Goal: Information Seeking & Learning: Learn about a topic

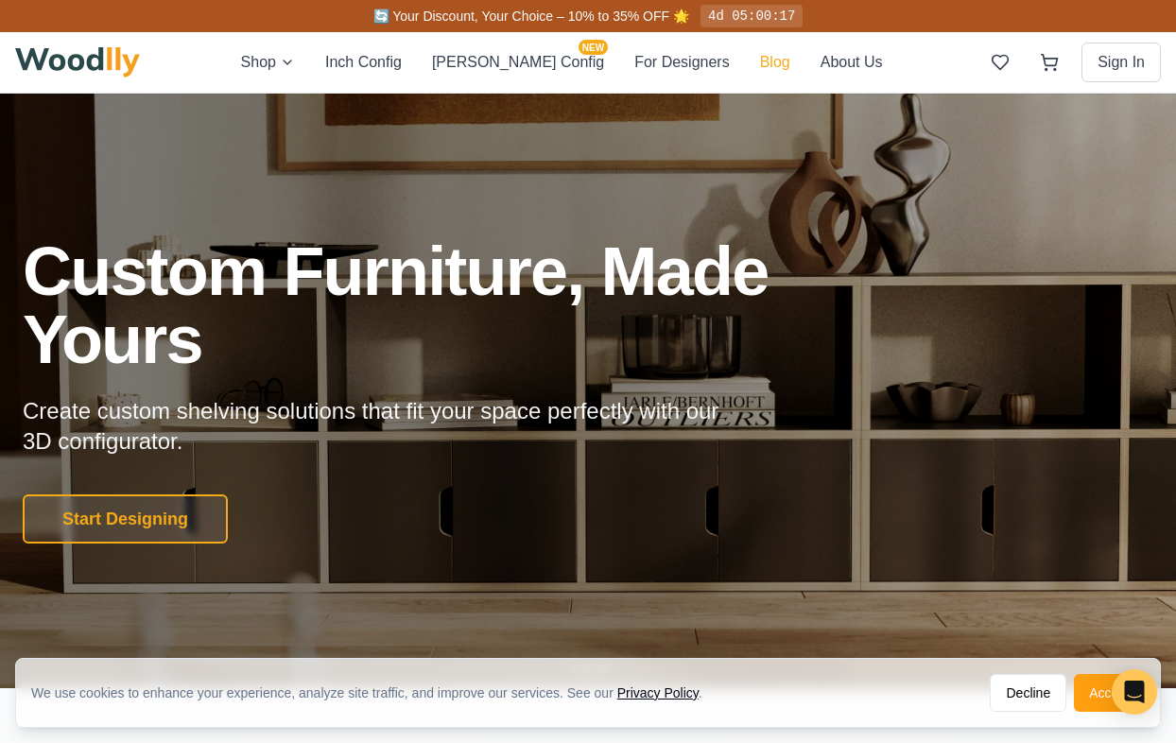
click at [760, 71] on button "Blog" at bounding box center [775, 62] width 30 height 23
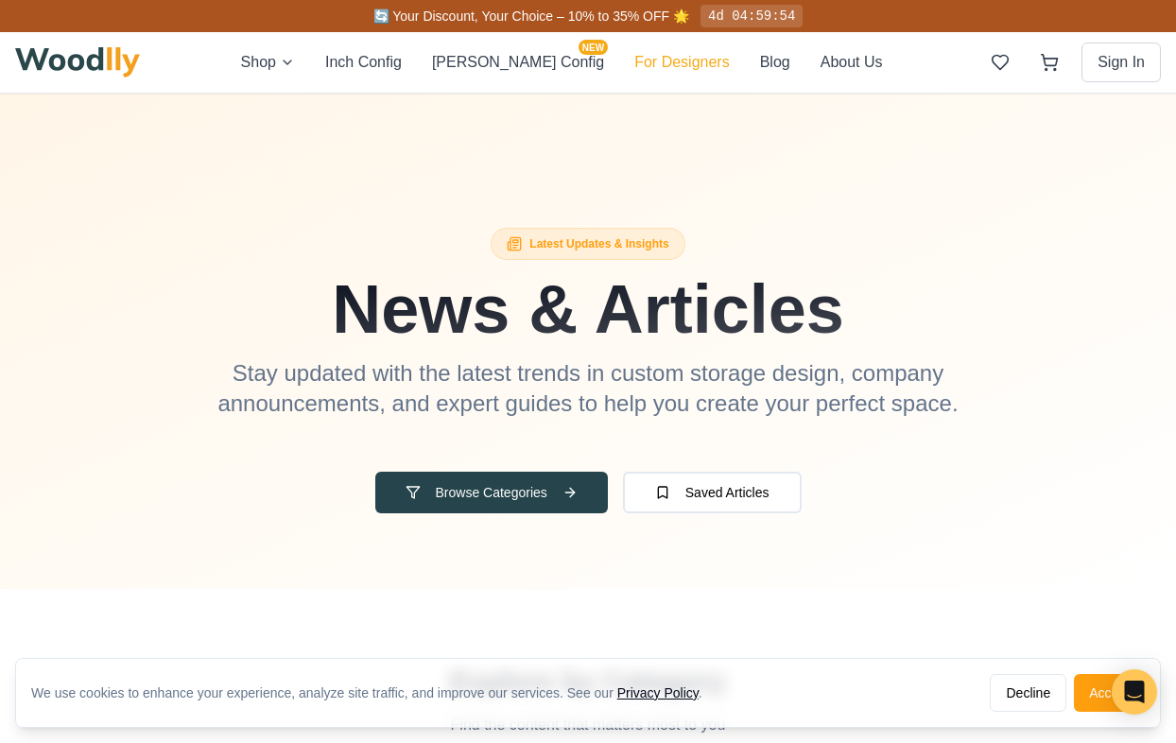
click at [640, 70] on button "For Designers" at bounding box center [681, 62] width 95 height 23
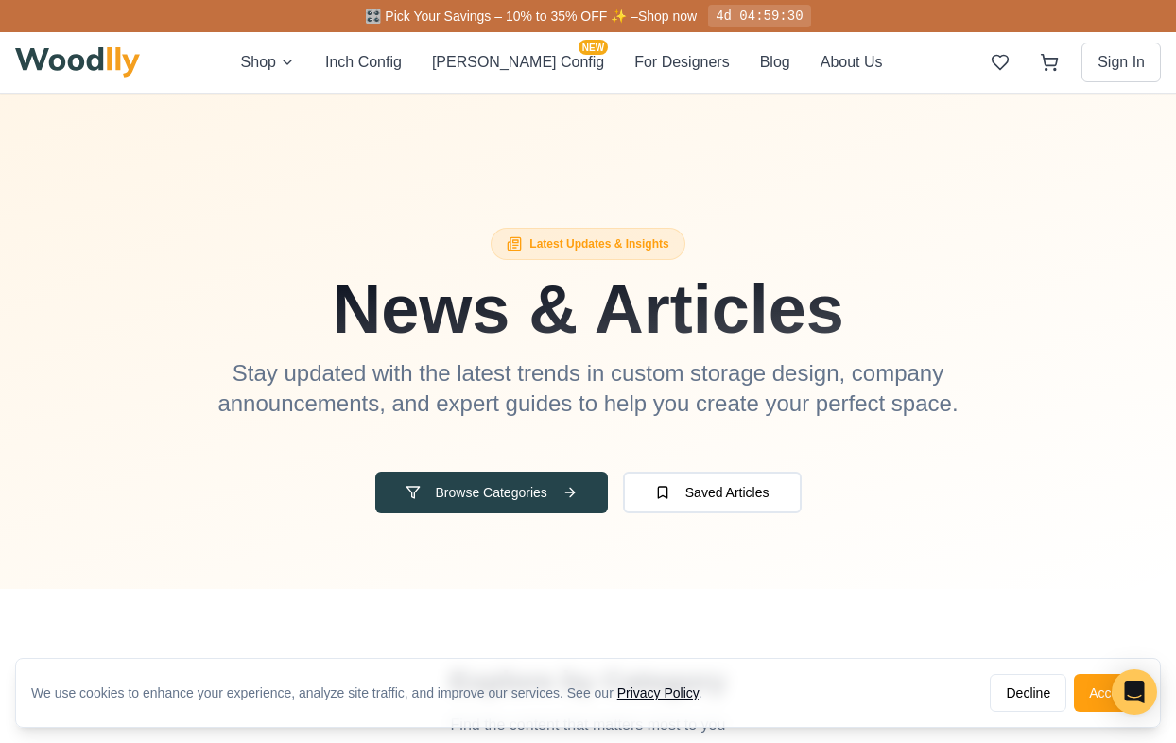
click at [723, 80] on div "Shop Inch Config [PERSON_NAME] Config NEW For Designers Blog About Us Sign In" at bounding box center [587, 62] width 1145 height 60
click at [760, 68] on button "Blog" at bounding box center [775, 62] width 30 height 23
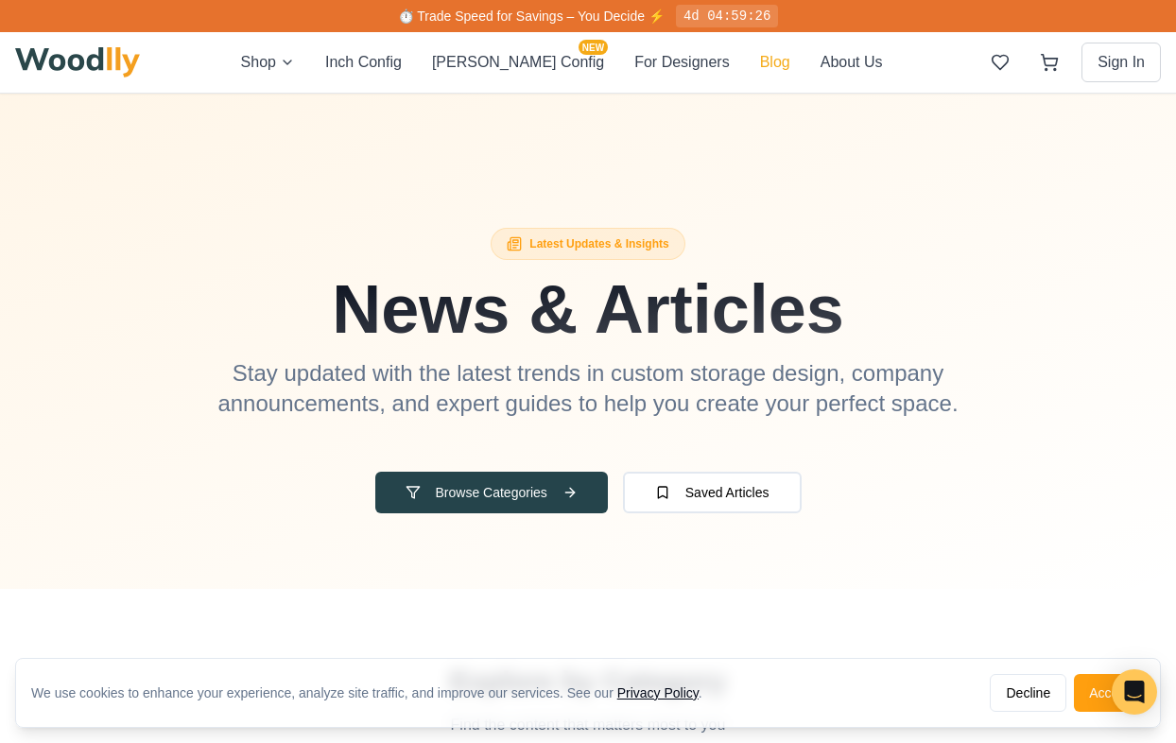
click at [760, 56] on button "Blog" at bounding box center [775, 62] width 30 height 23
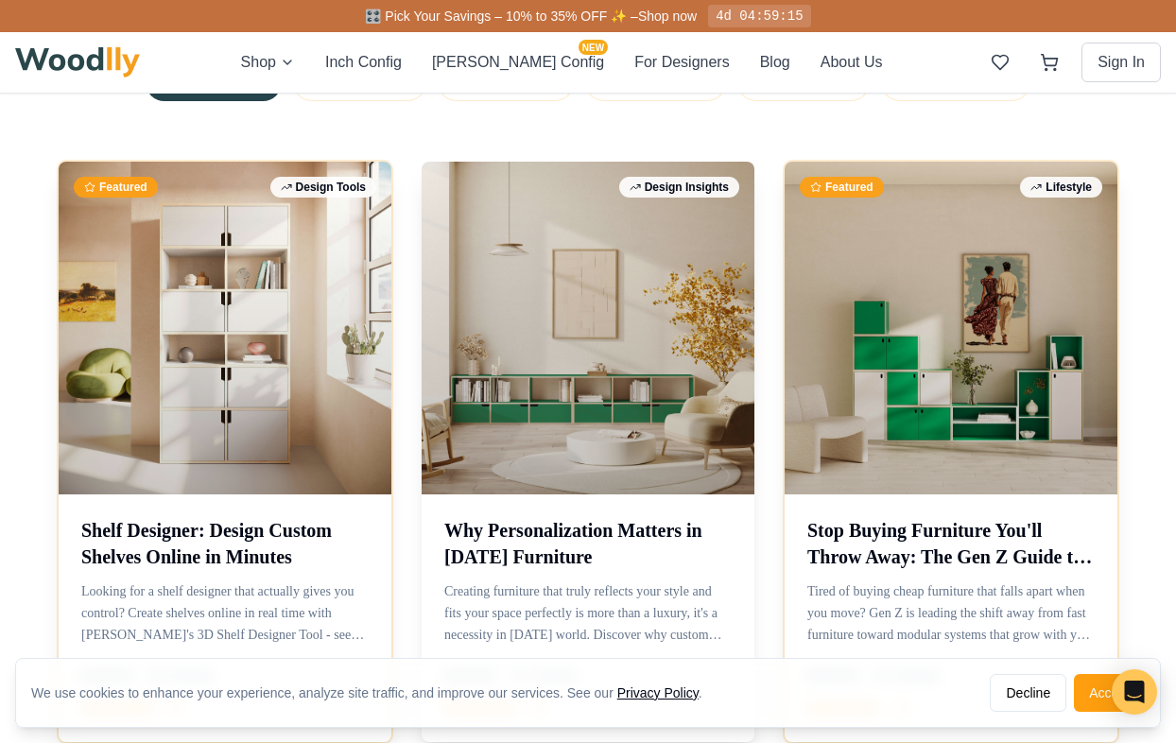
scroll to position [713, 0]
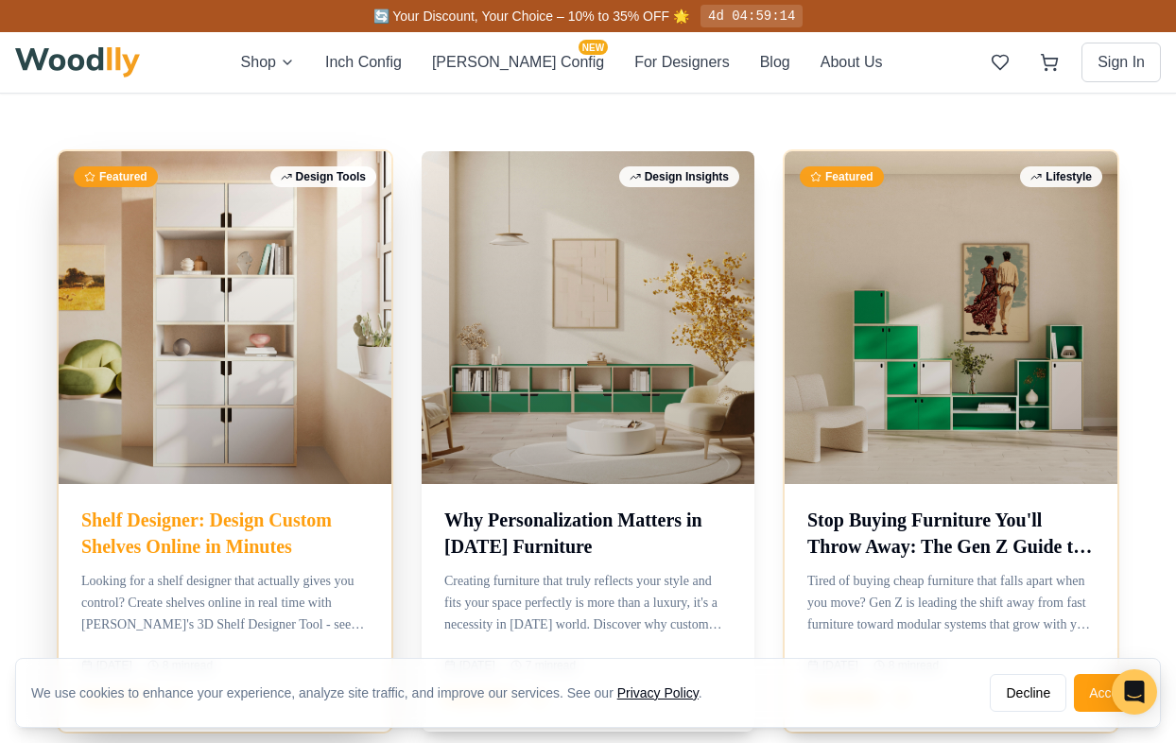
click at [297, 437] on div at bounding box center [225, 317] width 333 height 333
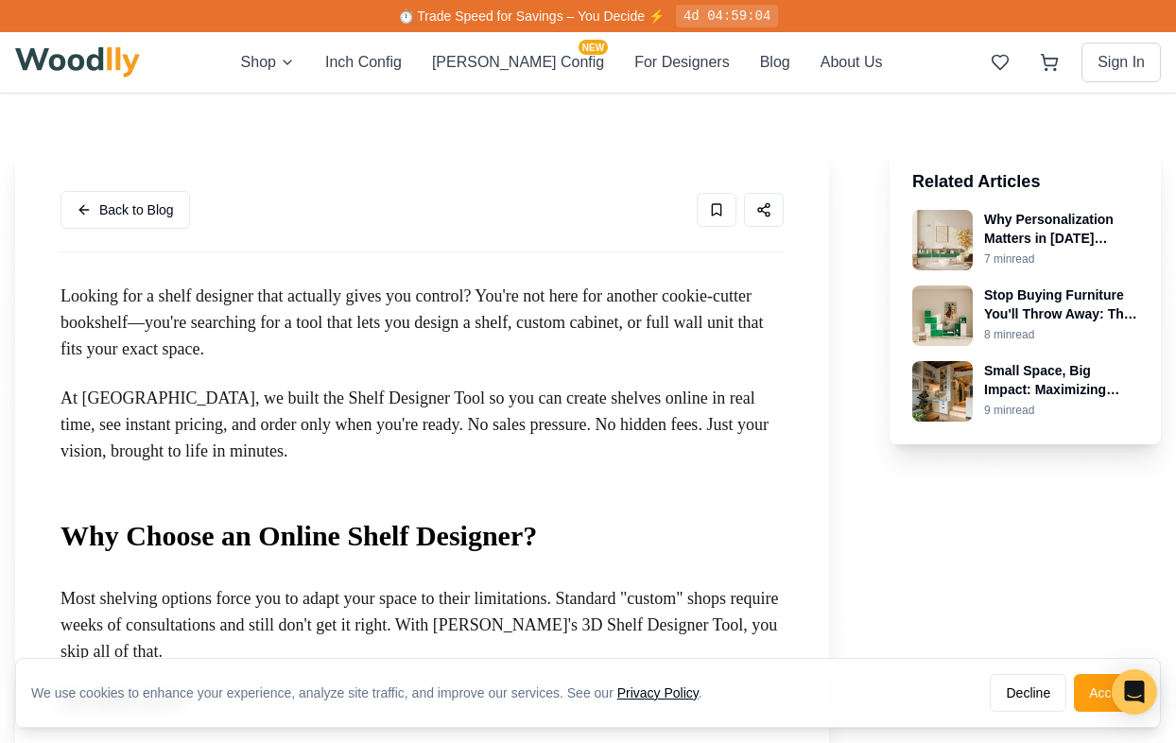
scroll to position [468, 0]
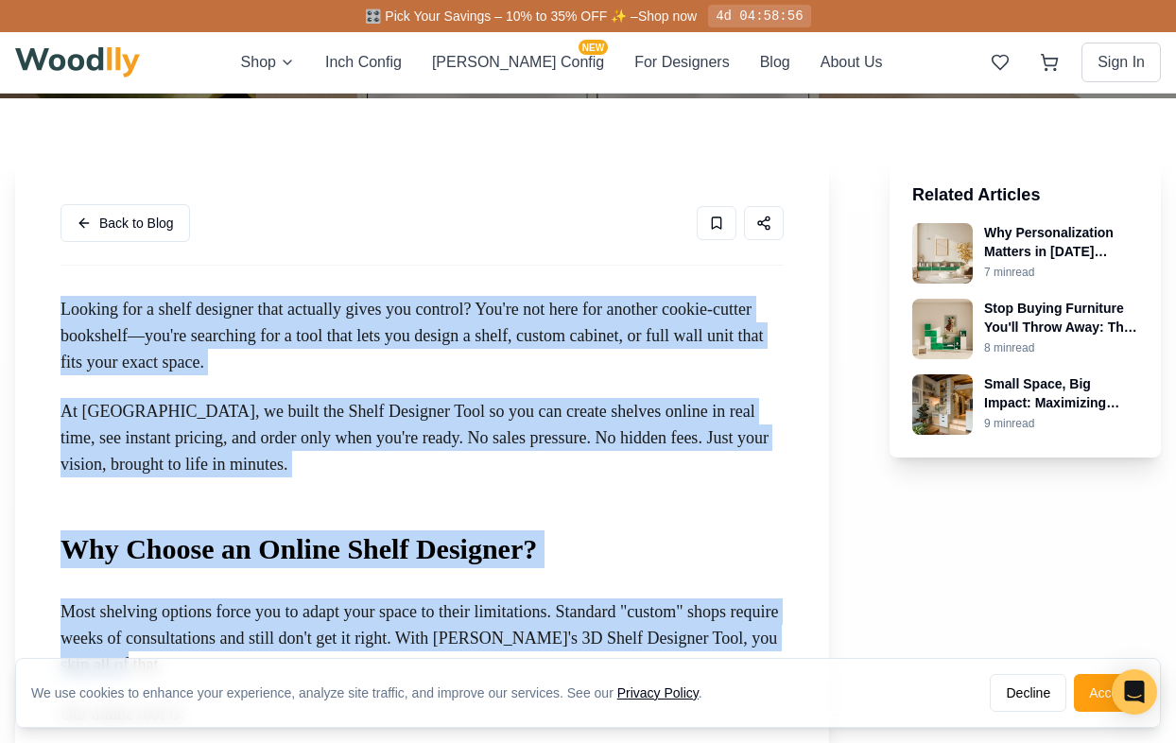
drag, startPoint x: 59, startPoint y: 309, endPoint x: 486, endPoint y: 655, distance: 549.6
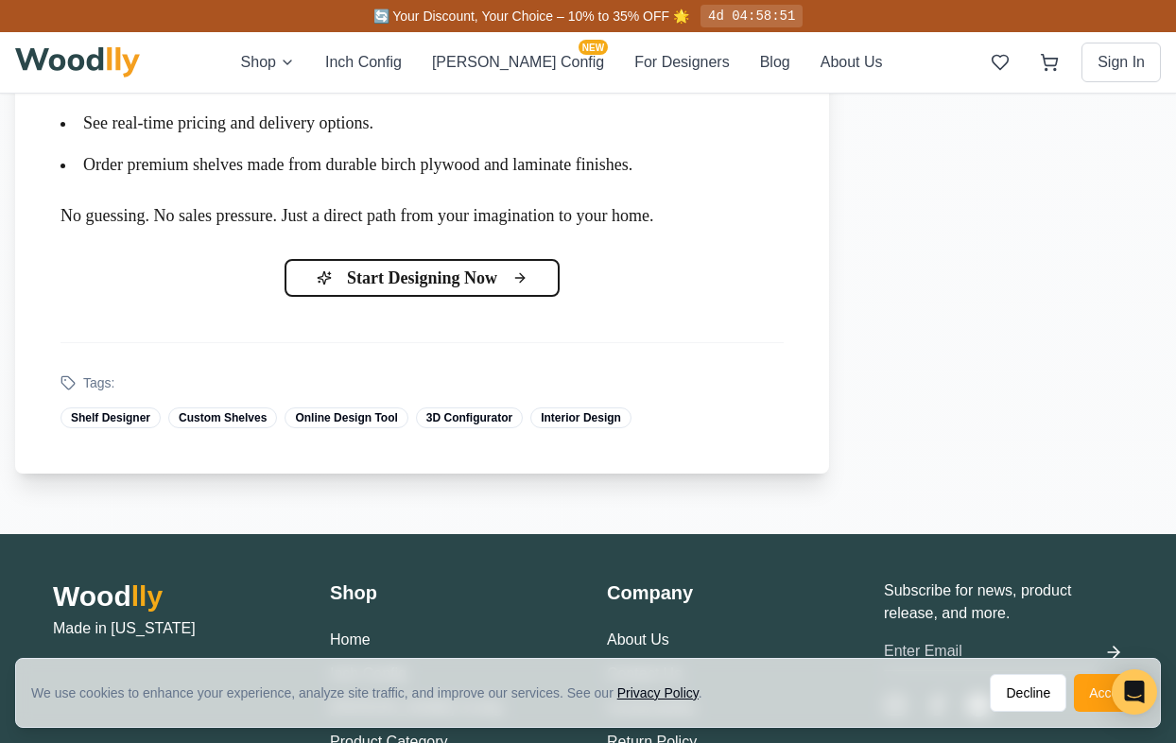
scroll to position [5090, 0]
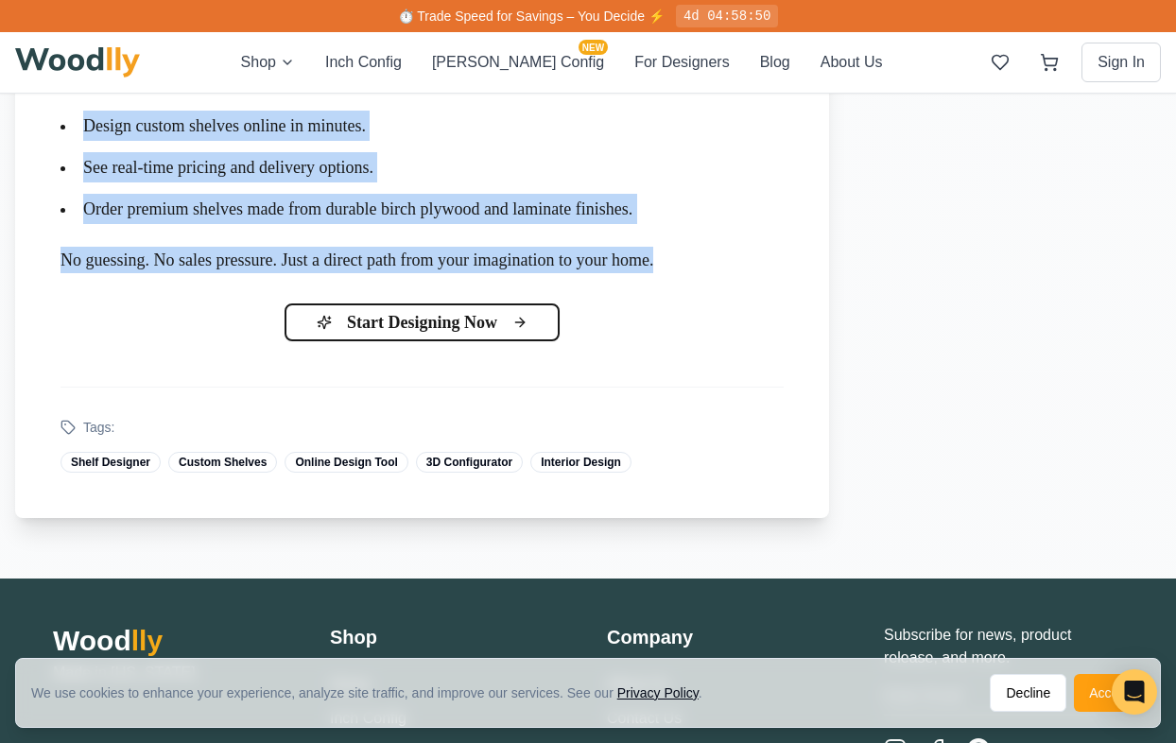
drag, startPoint x: 730, startPoint y: 374, endPoint x: 222, endPoint y: 195, distance: 538.3
click at [222, 195] on div "Ready to Design Your Perfect Shelves? You came here searching for a shelf desig…" at bounding box center [421, 108] width 723 height 329
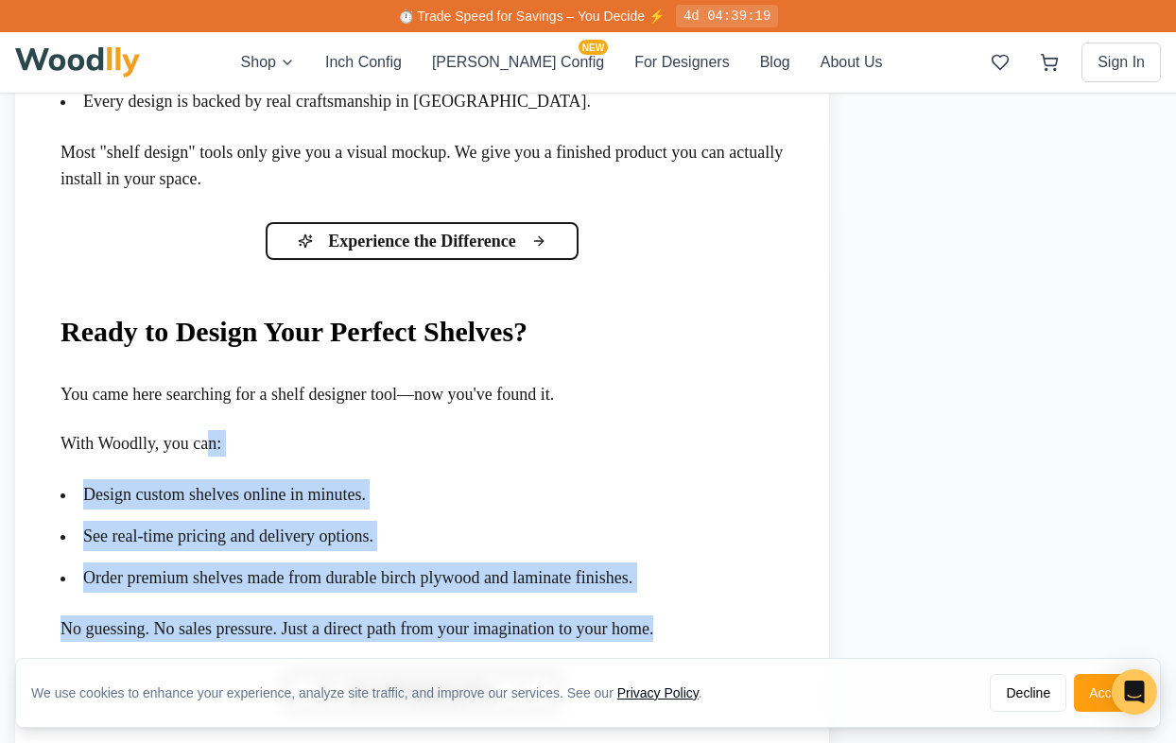
scroll to position [4905, 0]
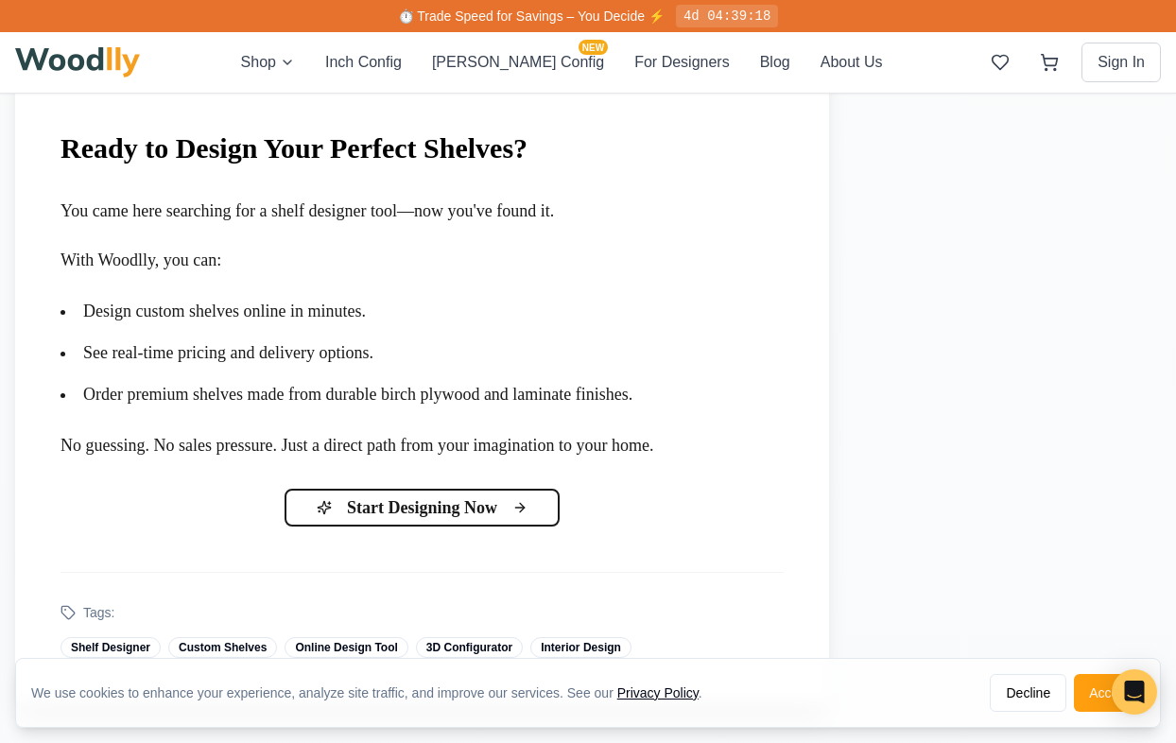
click at [688, 368] on li "See real-time pricing and delivery options." at bounding box center [421, 352] width 723 height 30
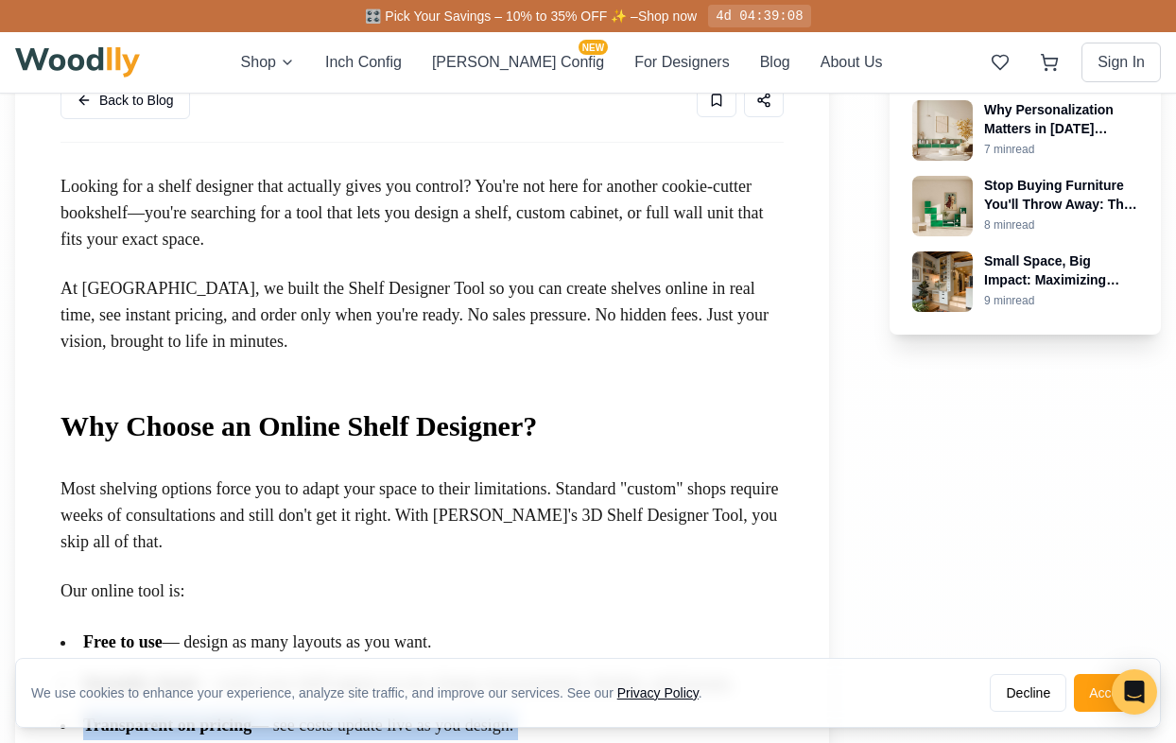
scroll to position [620, 0]
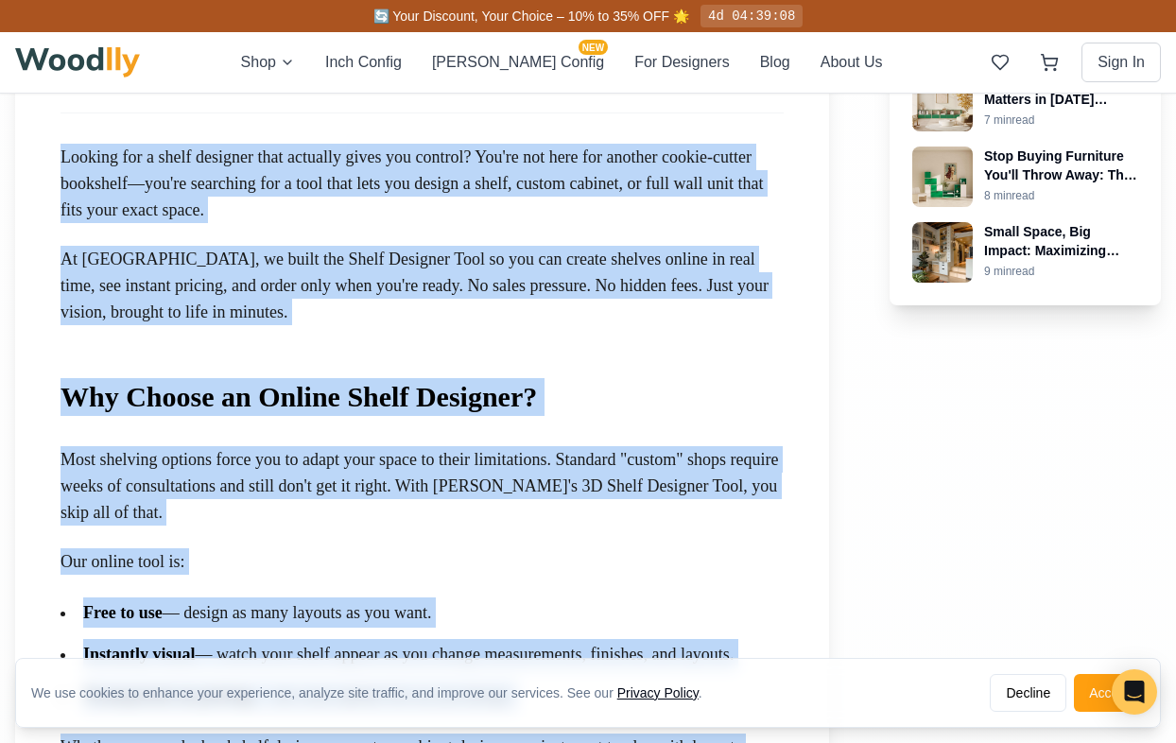
drag, startPoint x: 717, startPoint y: 434, endPoint x: 58, endPoint y: 138, distance: 722.9
copy div "Loremip dol s ametc adipisci elit seddoeiu tempo inc utlabor? Etd'ma ali enim a…"
